Goal: Task Accomplishment & Management: Manage account settings

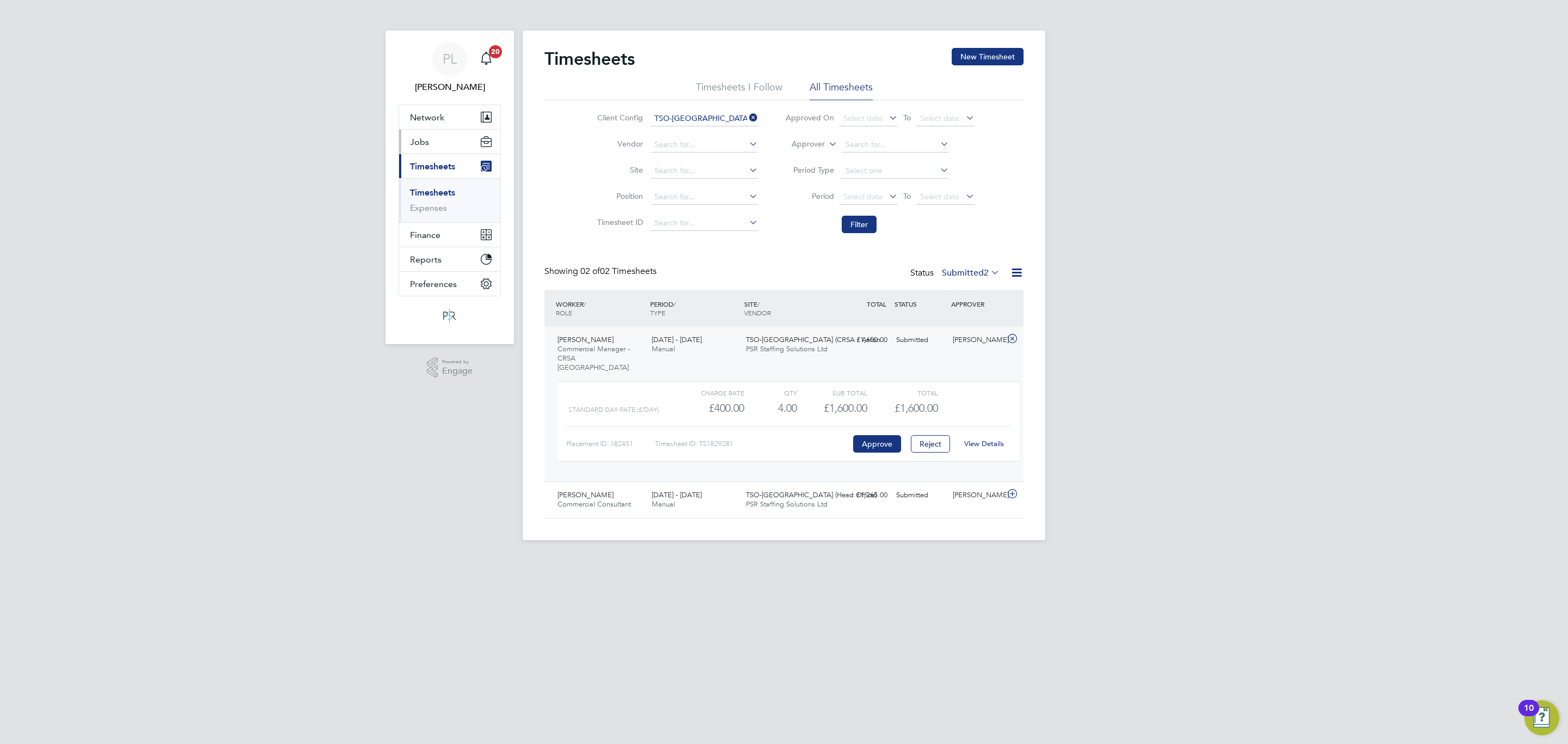
click at [424, 147] on button "Jobs" at bounding box center [450, 141] width 101 height 24
click at [443, 202] on link "Placements" at bounding box center [433, 198] width 45 height 10
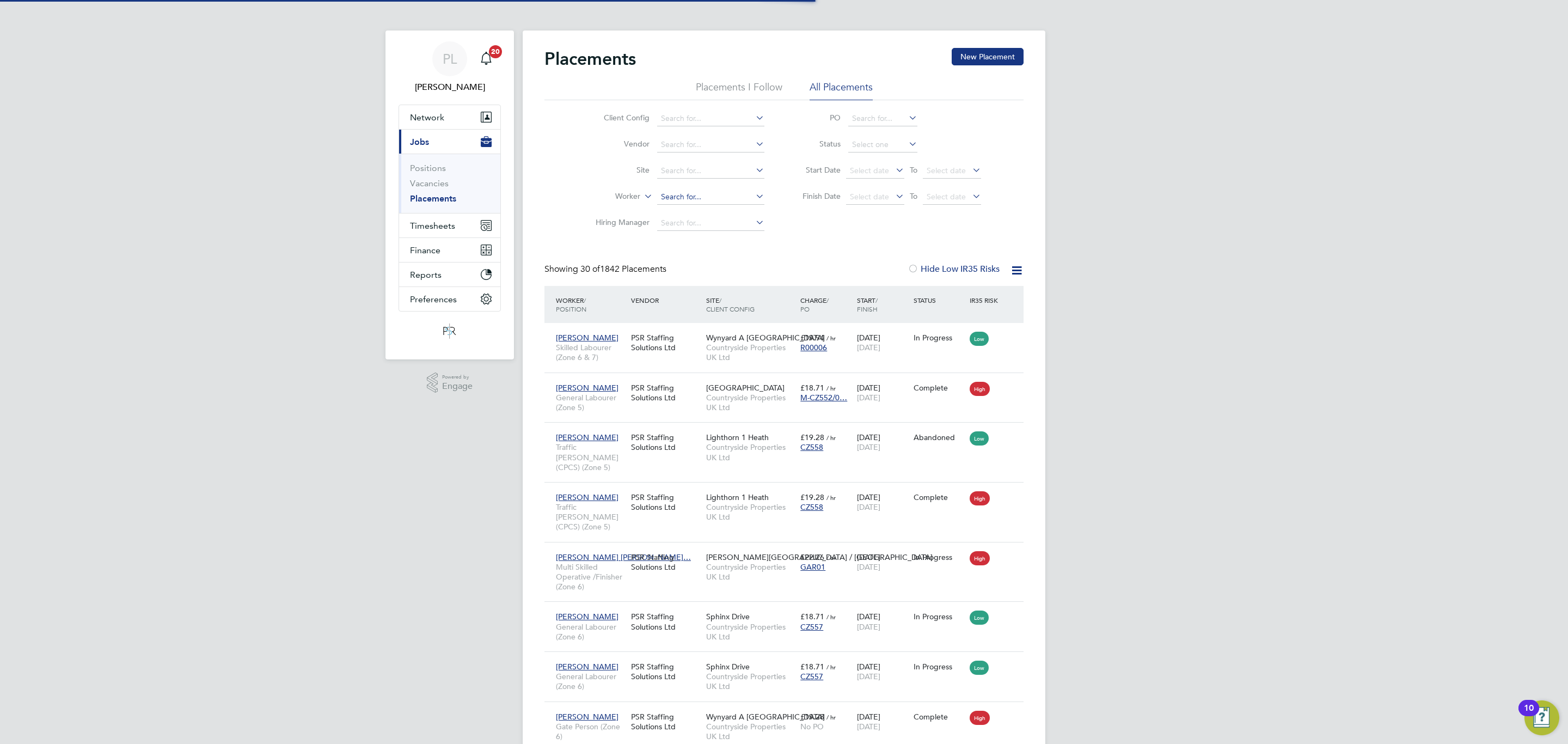
scroll to position [41, 95]
click at [693, 200] on input at bounding box center [711, 197] width 107 height 15
type input "[PERSON_NAME]"
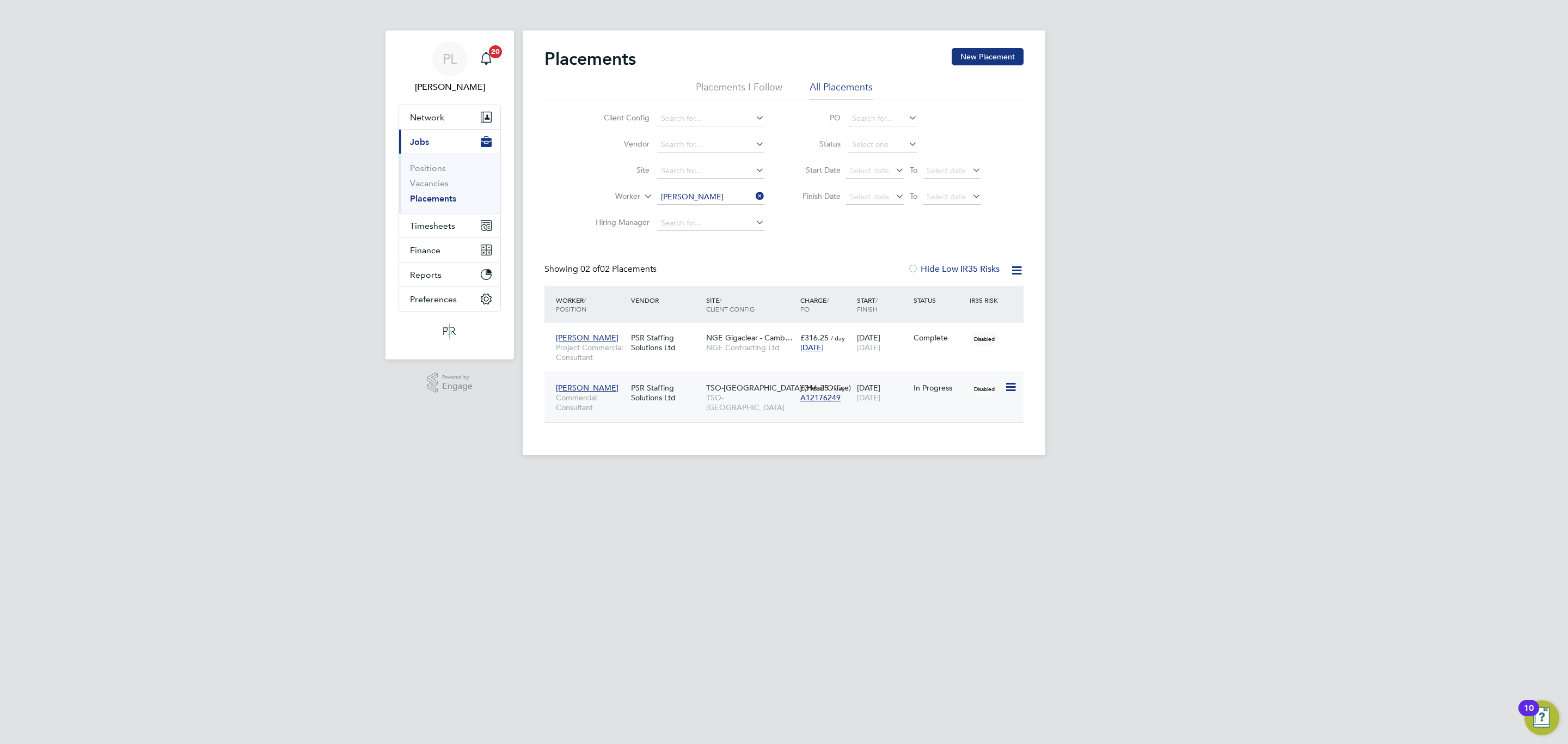
click at [751, 402] on span "TSO-[GEOGRAPHIC_DATA]" at bounding box center [751, 402] width 89 height 19
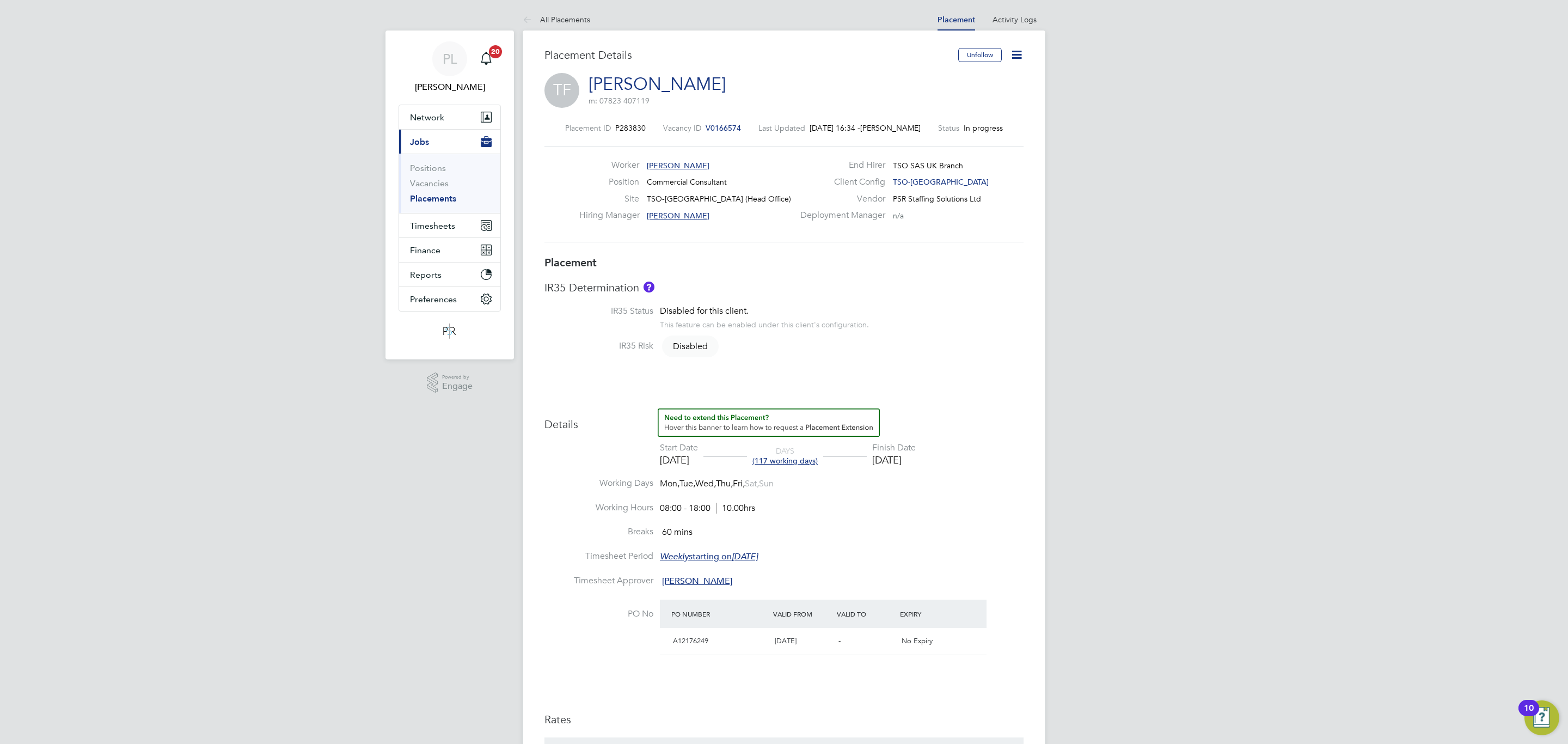
click at [1015, 53] on icon at bounding box center [1017, 55] width 13 height 13
click at [946, 74] on li "Edit Placement e" at bounding box center [965, 80] width 112 height 15
type input "Abigail Webb"
type input "[PERSON_NAME]"
type input "[DATE]"
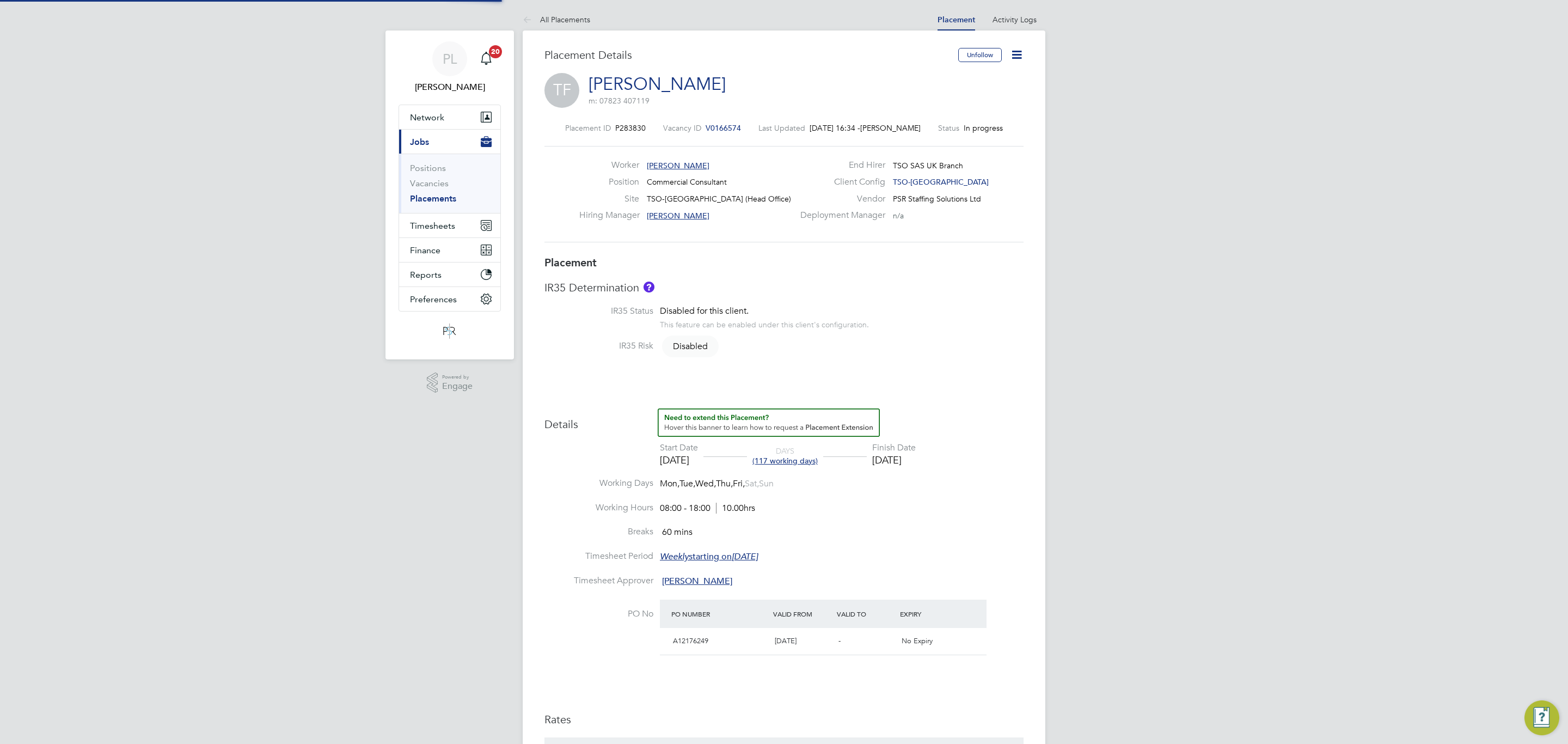
type input "[DATE]"
type input "08:00"
type input "18:00"
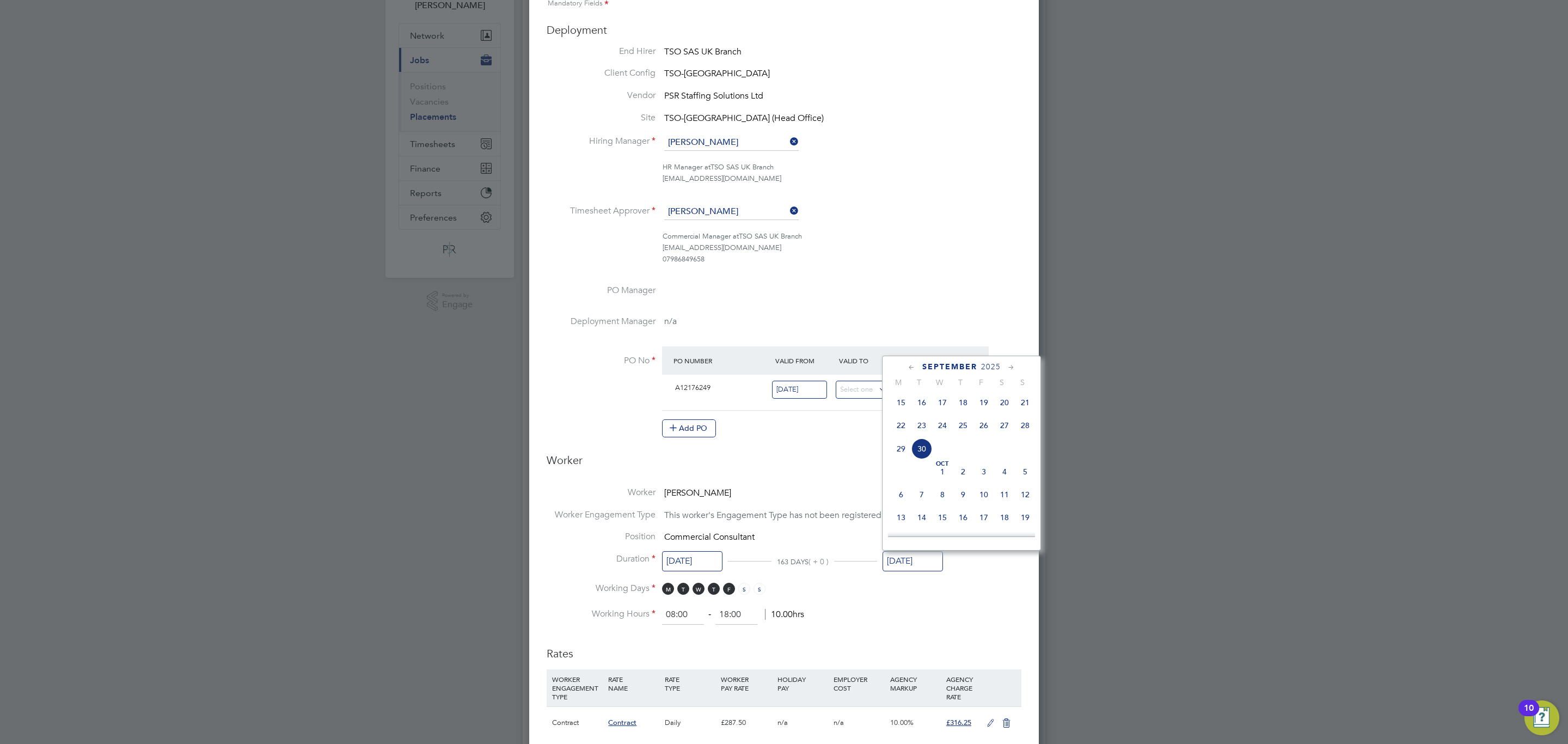
click at [911, 557] on input "[DATE]" at bounding box center [912, 561] width 60 height 20
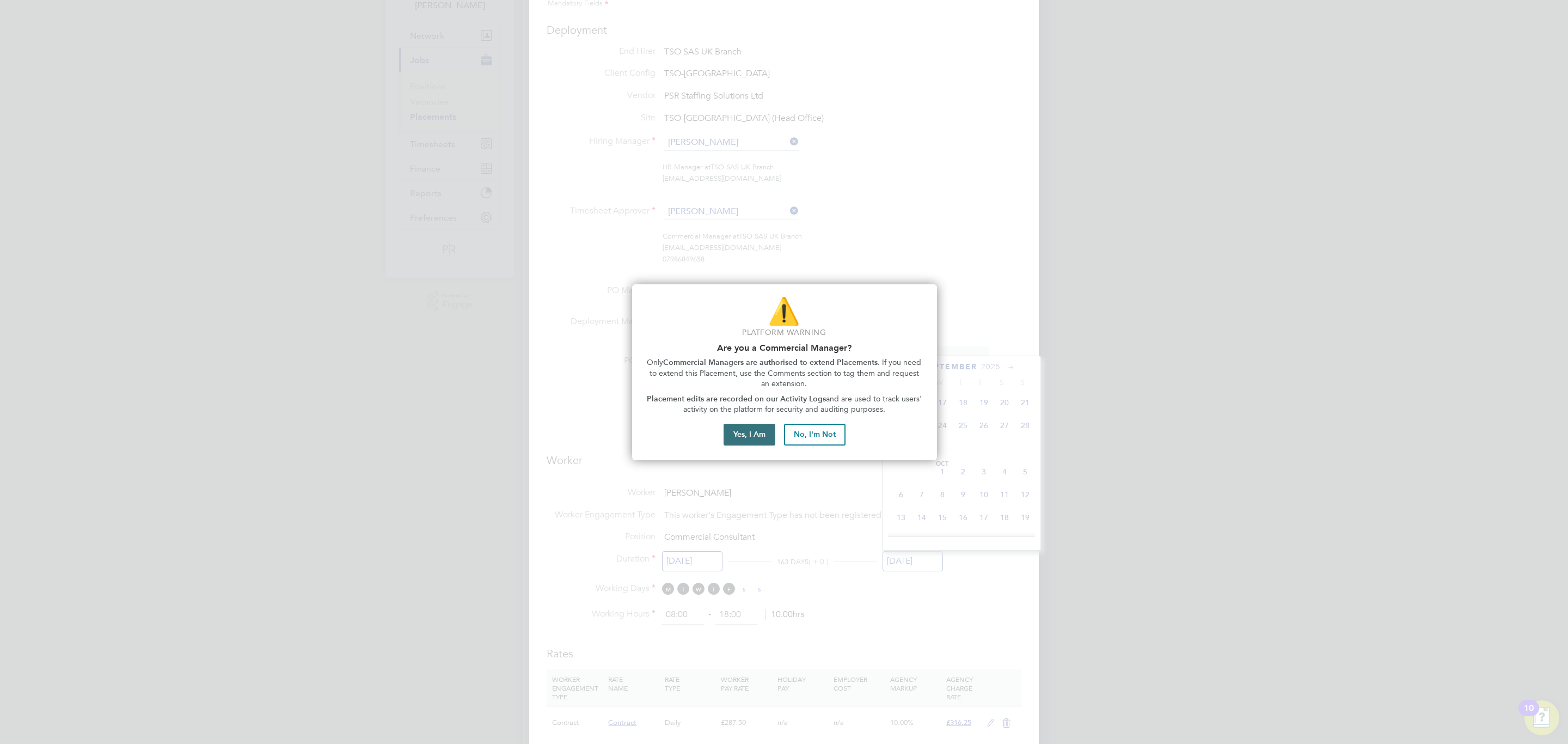
click at [749, 431] on button "Yes, I Am" at bounding box center [749, 435] width 52 height 22
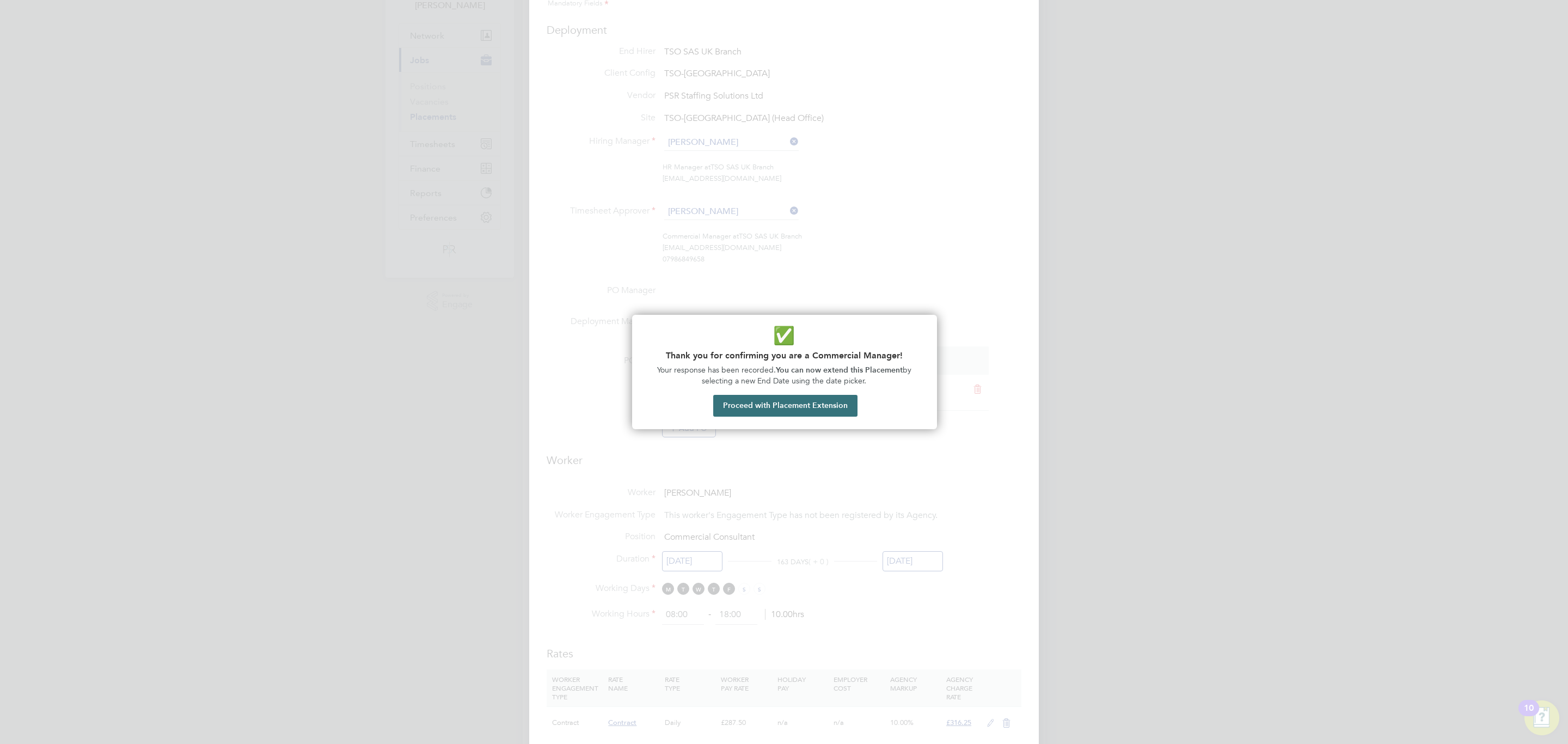
click at [755, 402] on button "Proceed with Placement Extension" at bounding box center [785, 405] width 144 height 22
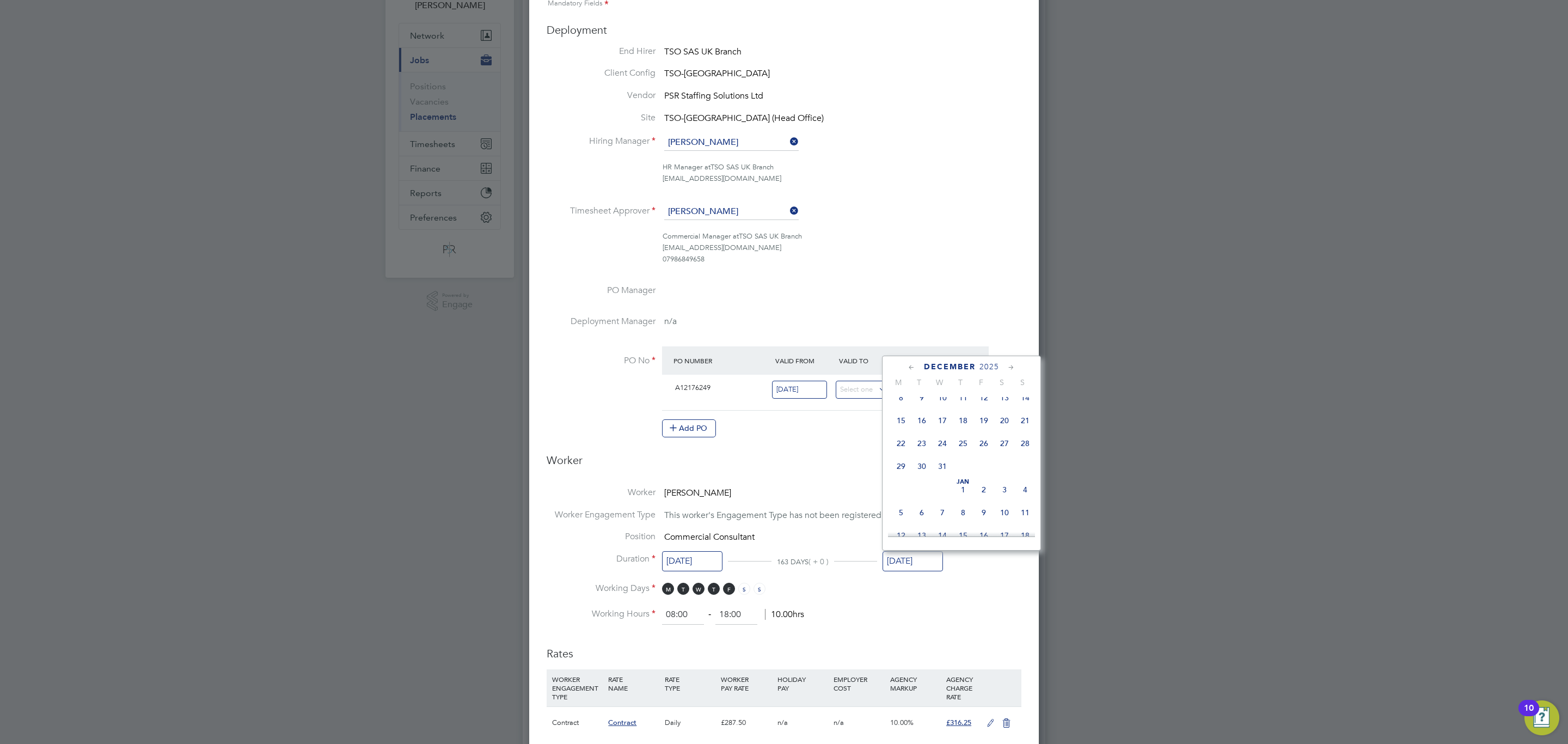
click at [942, 474] on span "31" at bounding box center [942, 466] width 21 height 21
type input "[DATE]"
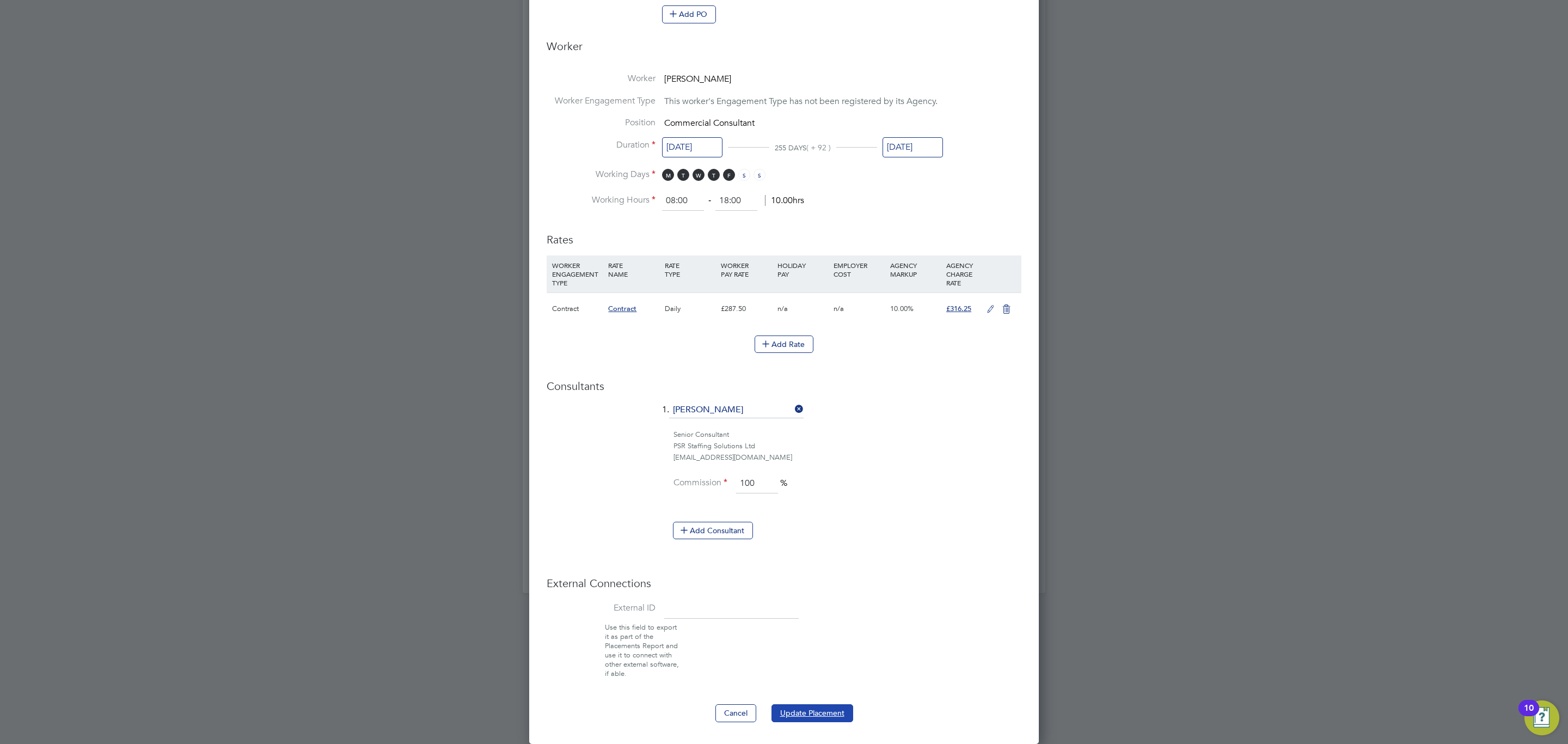
drag, startPoint x: 823, startPoint y: 713, endPoint x: 843, endPoint y: 704, distance: 21.9
click at [824, 715] on button "Update Placement" at bounding box center [812, 713] width 82 height 18
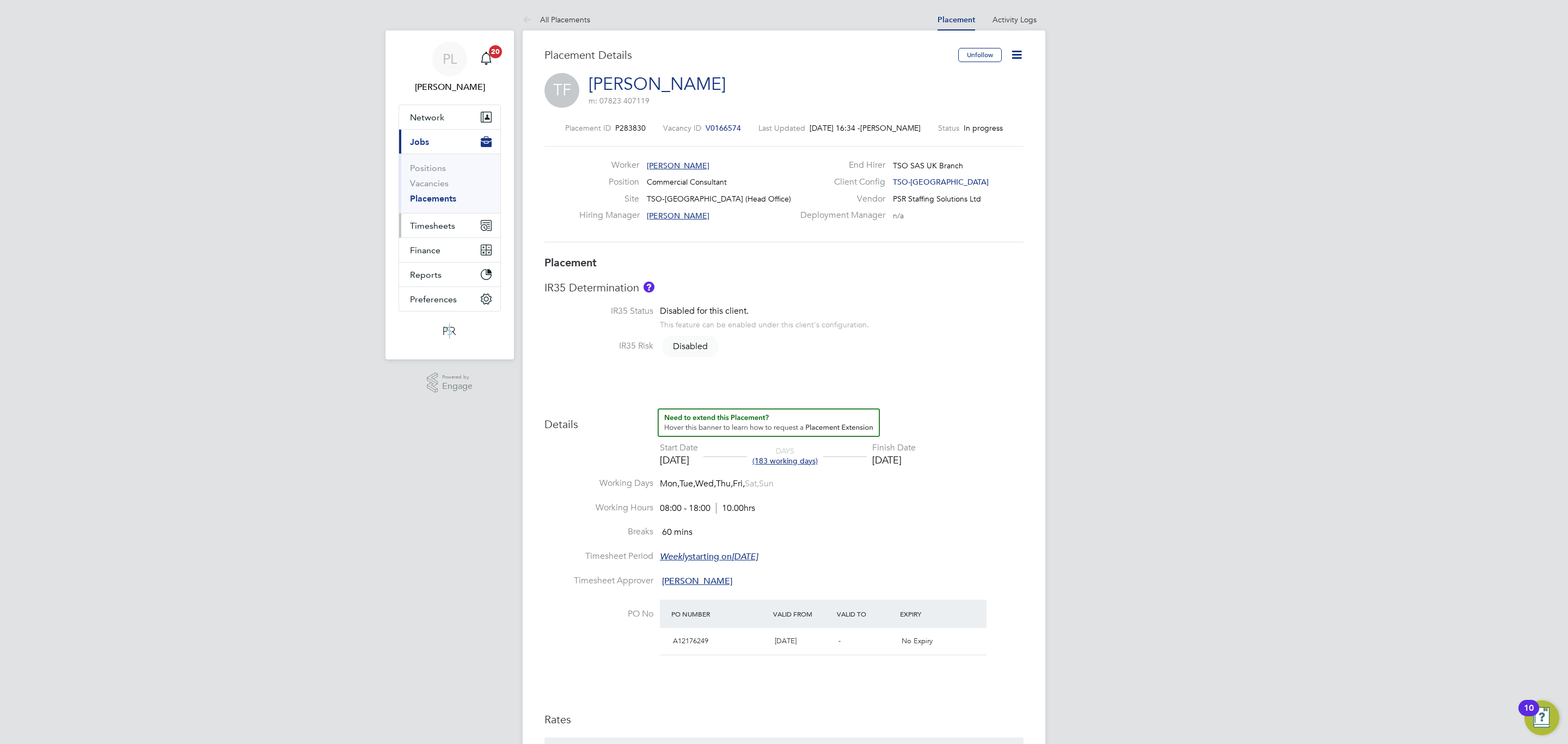
drag, startPoint x: 436, startPoint y: 222, endPoint x: 435, endPoint y: 234, distance: 12.0
click at [435, 225] on span "Timesheets" at bounding box center [433, 225] width 45 height 10
click at [432, 186] on ul "Timesheets Expenses" at bounding box center [450, 200] width 101 height 44
drag, startPoint x: 432, startPoint y: 192, endPoint x: 477, endPoint y: 222, distance: 54.1
click at [433, 193] on link "Timesheets" at bounding box center [433, 192] width 45 height 10
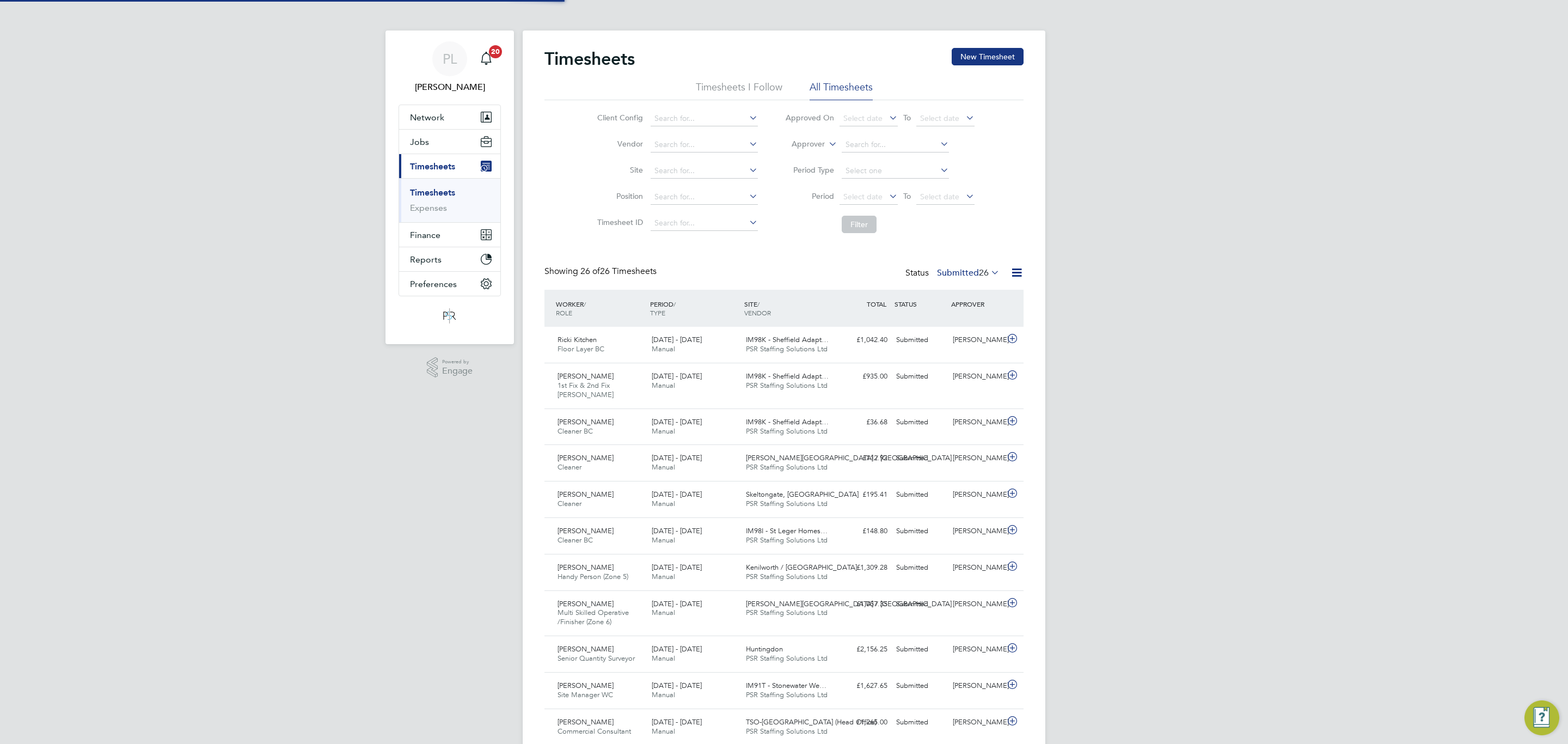
scroll to position [28, 95]
click at [989, 270] on icon at bounding box center [989, 272] width 0 height 15
click at [671, 113] on input at bounding box center [704, 118] width 107 height 15
type input "TSO-[GEOGRAPHIC_DATA]"
click at [864, 222] on button "Filter" at bounding box center [859, 224] width 35 height 18
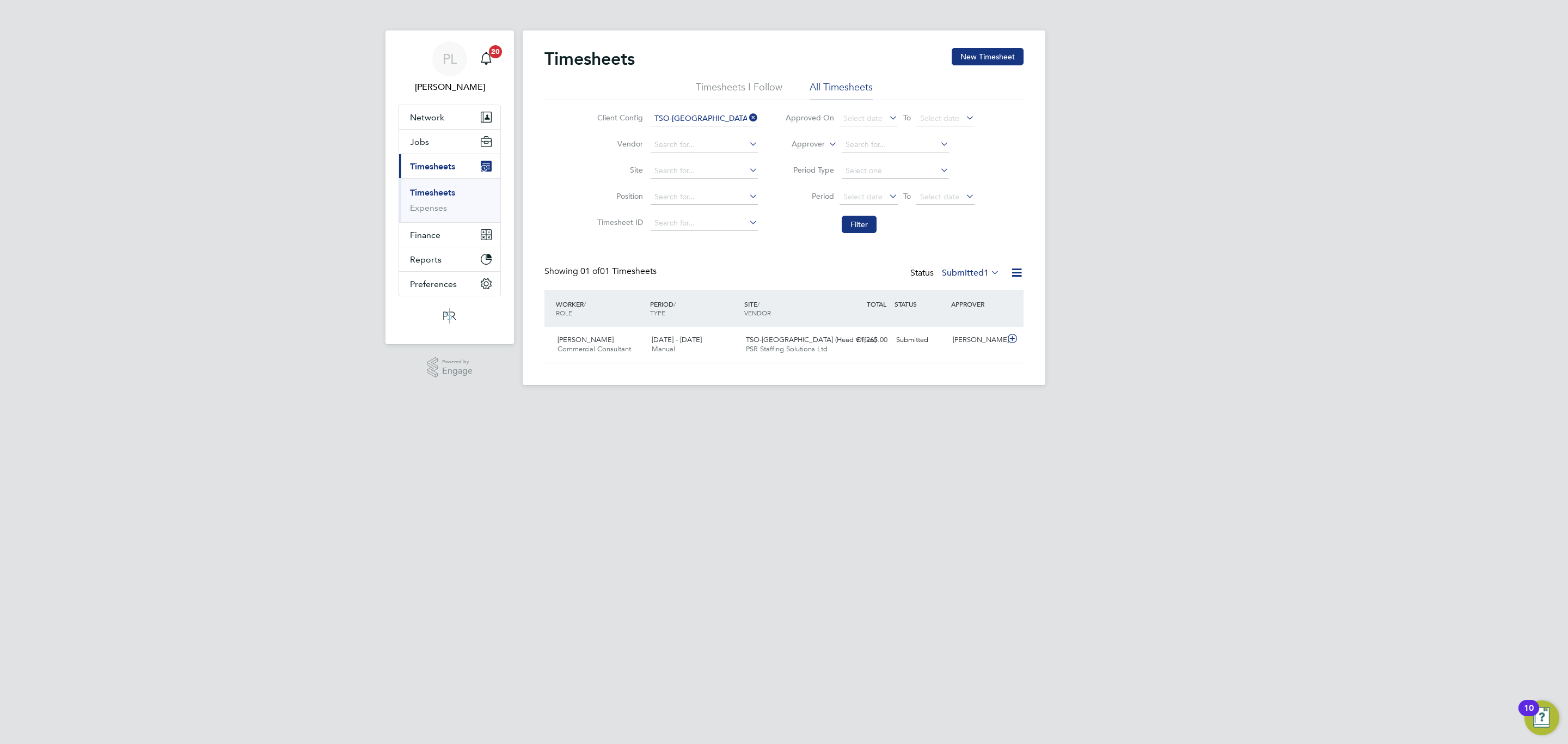
click at [966, 270] on label "Submitted 1" at bounding box center [970, 273] width 58 height 11
click at [962, 333] on li "Approved" at bounding box center [956, 339] width 50 height 15
